Goal: Find specific page/section: Find specific page/section

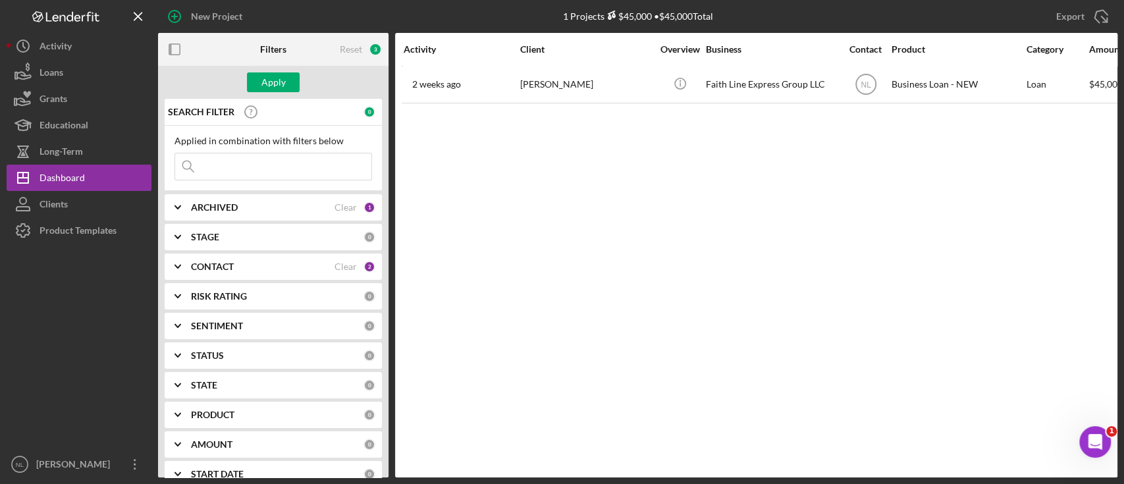
click at [257, 209] on div "ARCHIVED" at bounding box center [263, 207] width 144 height 11
click at [224, 267] on b "CONTACT" at bounding box center [212, 266] width 43 height 11
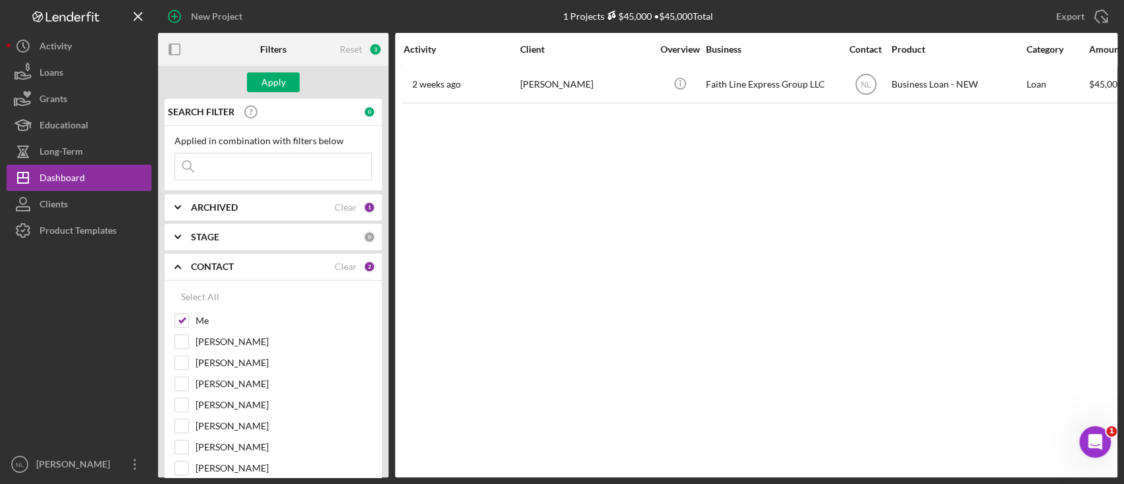
click at [222, 268] on b "CONTACT" at bounding box center [212, 266] width 43 height 11
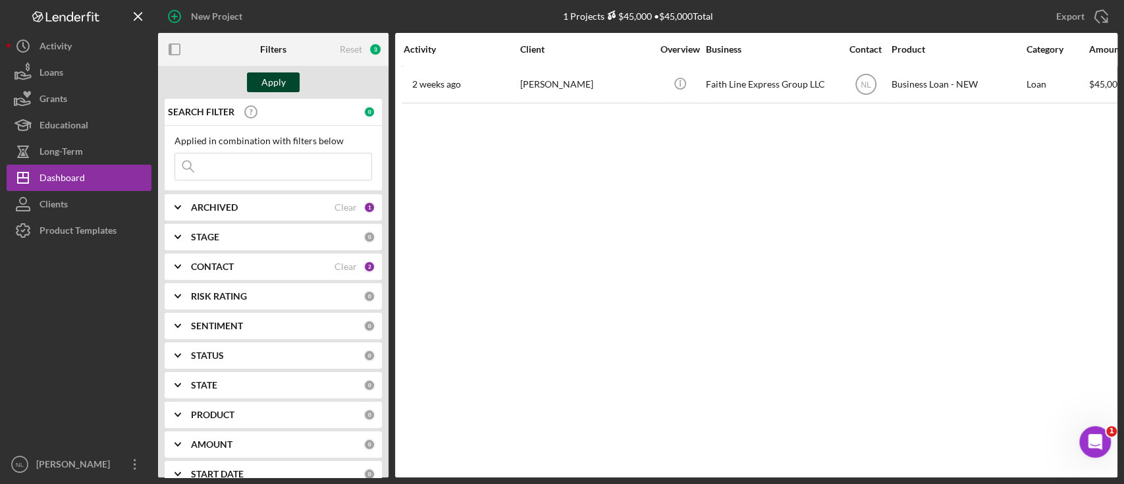
click at [258, 80] on button "Apply" at bounding box center [273, 82] width 53 height 20
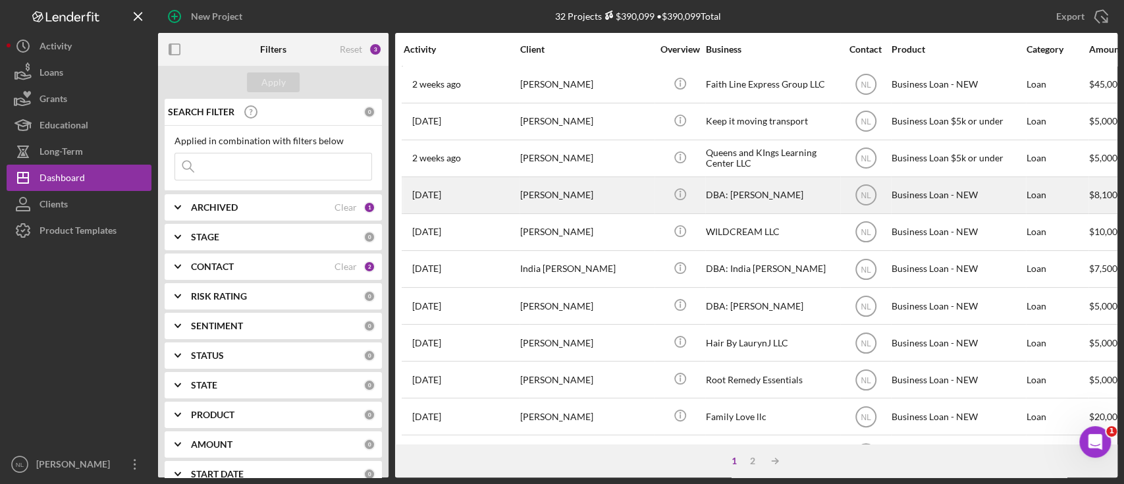
click at [543, 203] on div "[PERSON_NAME]" at bounding box center [586, 195] width 132 height 35
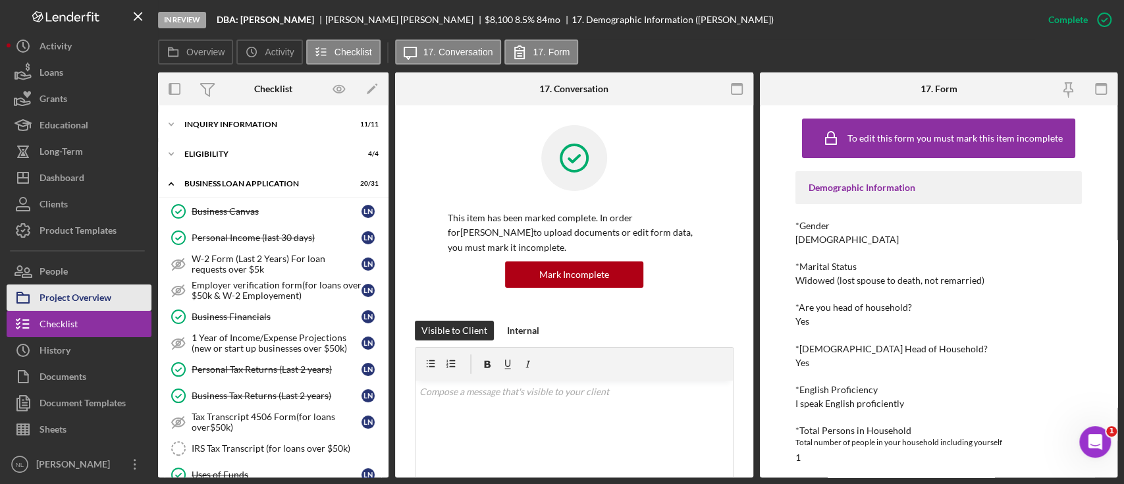
scroll to position [443, 0]
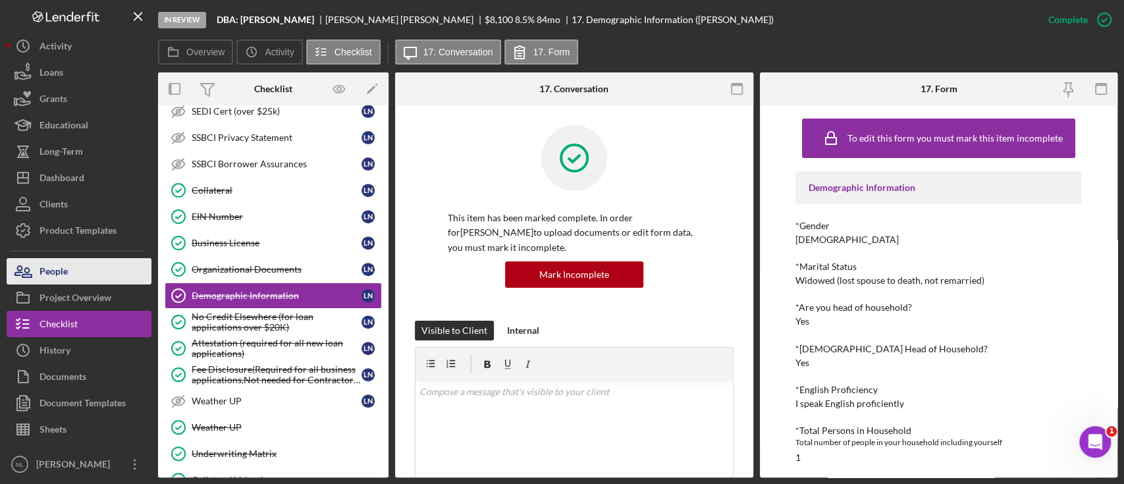
click at [70, 272] on button "People" at bounding box center [79, 271] width 145 height 26
